Goal: Navigation & Orientation: Find specific page/section

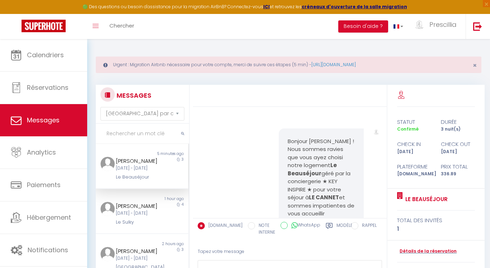
select select "message"
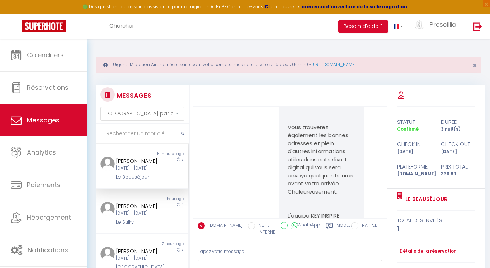
scroll to position [54, 0]
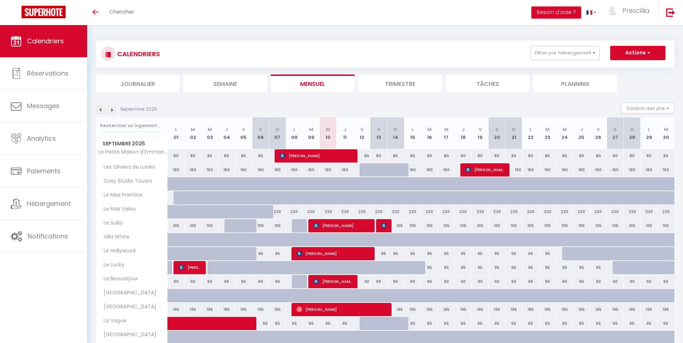
click at [100, 111] on img at bounding box center [101, 110] width 8 height 8
